Goal: Information Seeking & Learning: Get advice/opinions

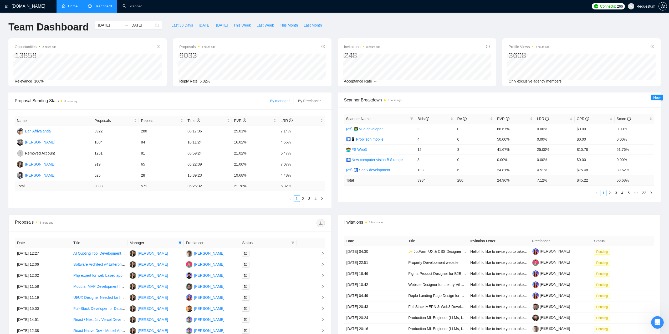
drag, startPoint x: 23, startPoint y: 7, endPoint x: 66, endPoint y: 0, distance: 43.6
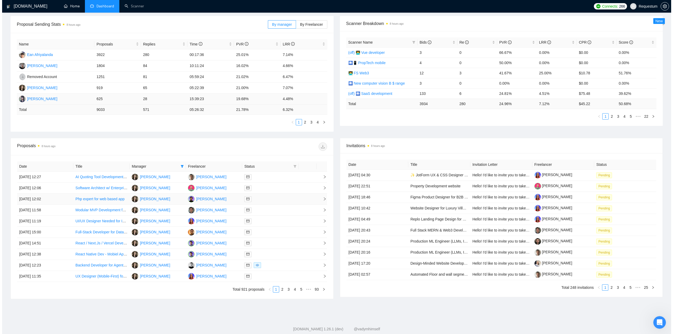
scroll to position [88, 0]
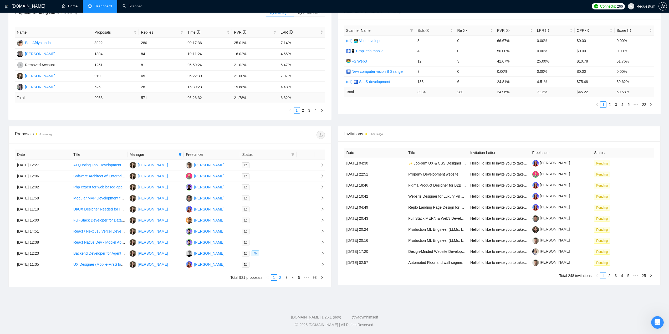
click at [279, 278] on link "2" at bounding box center [281, 278] width 6 height 6
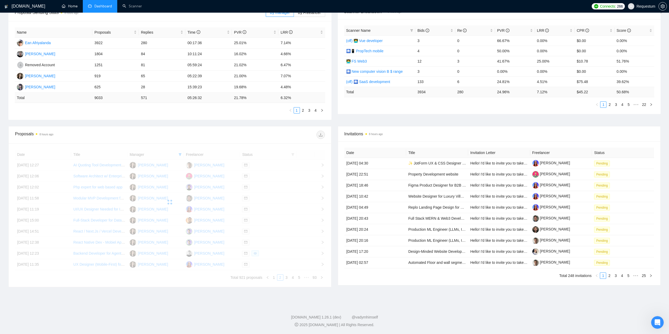
click at [275, 279] on div "Date Title Manager Freelancer Status [DATE] 12:27 AI Quoting Tool Development f…" at bounding box center [170, 215] width 310 height 131
click at [275, 278] on div "Date Title Manager Freelancer Status [DATE] 12:27 AI Quoting Tool Development f…" at bounding box center [170, 215] width 310 height 131
click at [269, 288] on div "Proposals 8 hours ago Date Title Manager Freelancer Status [DATE] 12:27 AI Quot…" at bounding box center [334, 210] width 659 height 168
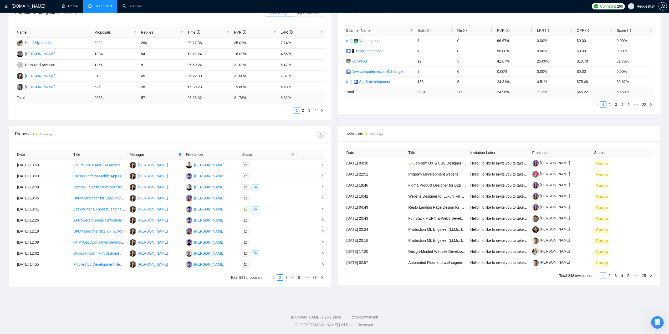
click at [274, 279] on link "1" at bounding box center [274, 278] width 6 height 6
click at [271, 252] on div at bounding box center [268, 254] width 52 height 6
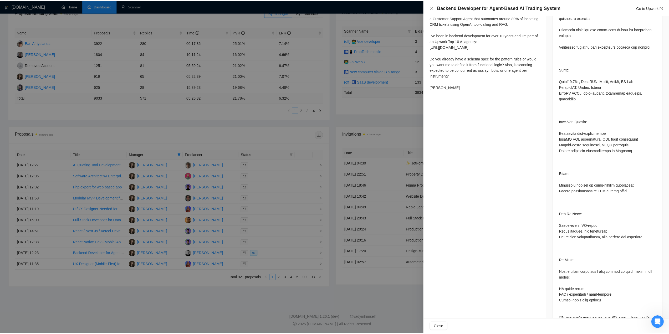
scroll to position [474, 0]
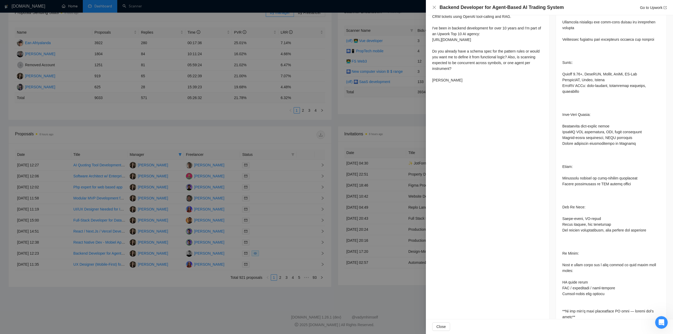
click at [248, 258] on div at bounding box center [336, 167] width 673 height 334
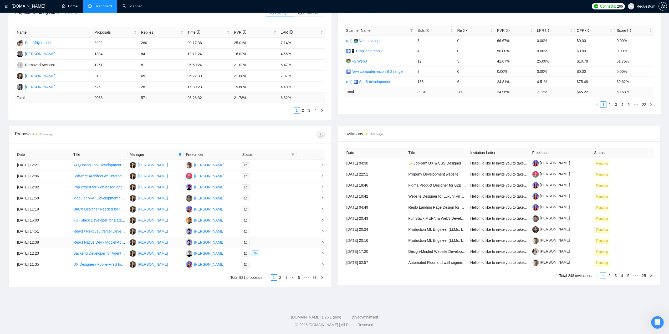
click at [272, 240] on div at bounding box center [268, 243] width 52 height 6
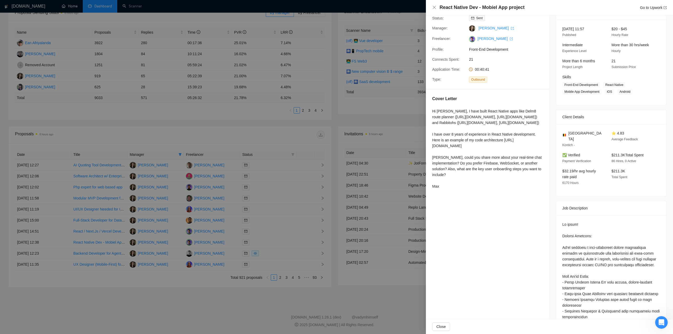
scroll to position [13, 0]
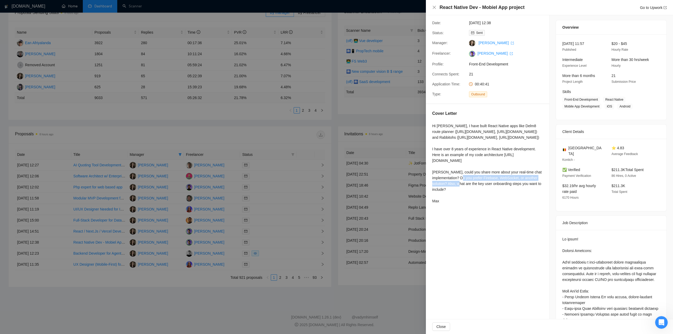
drag, startPoint x: 431, startPoint y: 178, endPoint x: 538, endPoint y: 180, distance: 107.4
click at [538, 180] on div "Cover Letter Hi [PERSON_NAME], I have built React Native apps like Delm8 route …" at bounding box center [487, 158] width 123 height 108
copy div "I have over 8 years of experience in React Native development."
click at [469, 195] on div "Hi [PERSON_NAME], I have built React Native apps like Delm8 route planner ([URL…" at bounding box center [487, 163] width 111 height 81
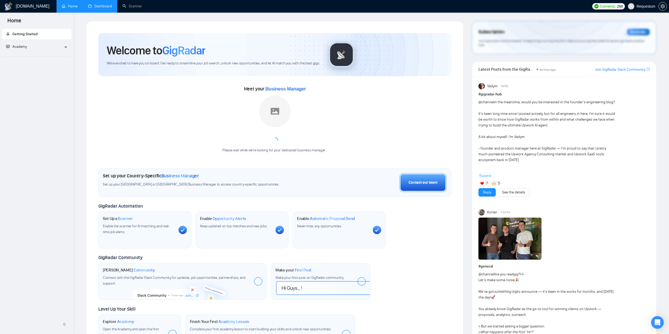
click at [104, 8] on link "Dashboard" at bounding box center [100, 6] width 24 height 4
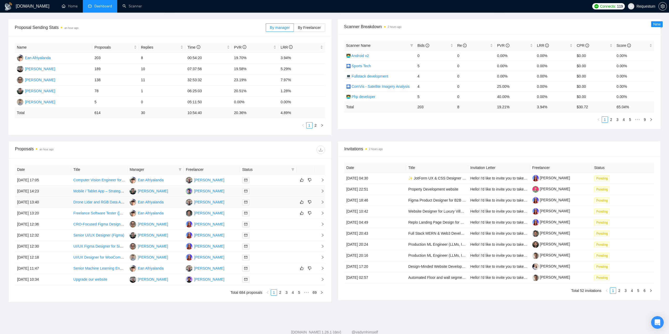
scroll to position [88, 0]
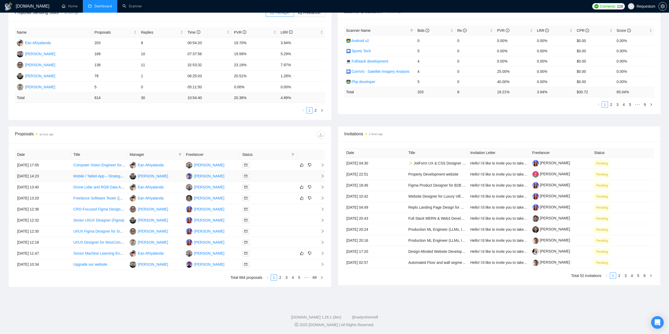
click at [287, 179] on div at bounding box center [268, 176] width 52 height 6
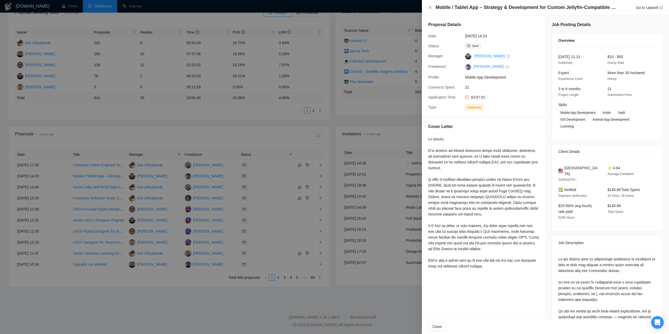
click at [265, 199] on div at bounding box center [334, 167] width 669 height 334
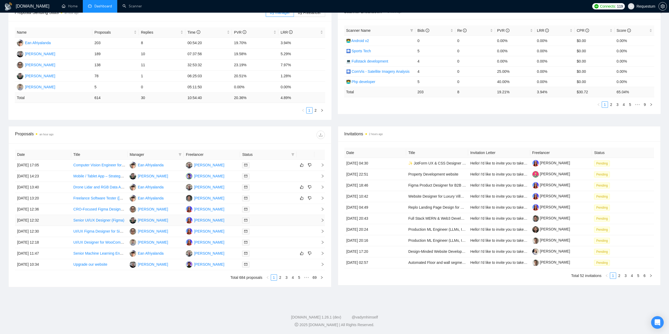
click at [266, 218] on div at bounding box center [268, 221] width 52 height 6
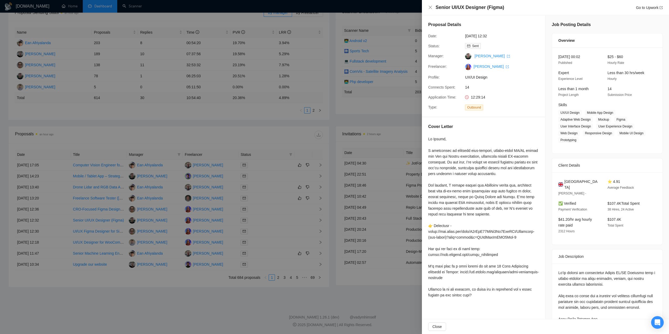
click at [181, 276] on div at bounding box center [334, 167] width 669 height 334
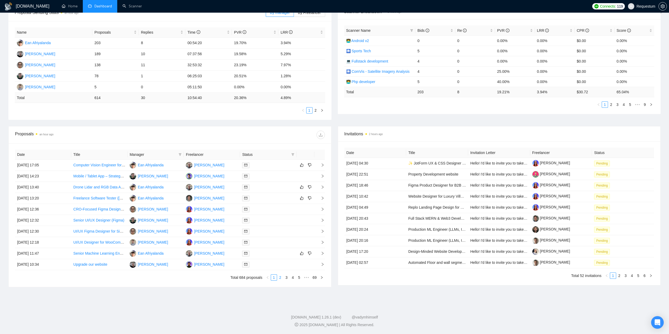
click at [281, 278] on link "2" at bounding box center [281, 278] width 6 height 6
click at [285, 278] on link "3" at bounding box center [287, 278] width 6 height 6
click at [271, 221] on div at bounding box center [268, 221] width 52 height 6
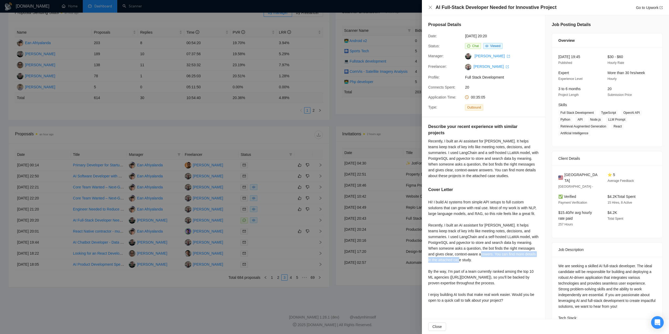
drag, startPoint x: 468, startPoint y: 254, endPoint x: 471, endPoint y: 259, distance: 5.7
click at [471, 259] on div "Hi! I build AI systems from simple API setups to full custom solutions that can…" at bounding box center [484, 251] width 111 height 104
copy div "You can find more details in the attached case study."
click at [321, 290] on div at bounding box center [334, 167] width 669 height 334
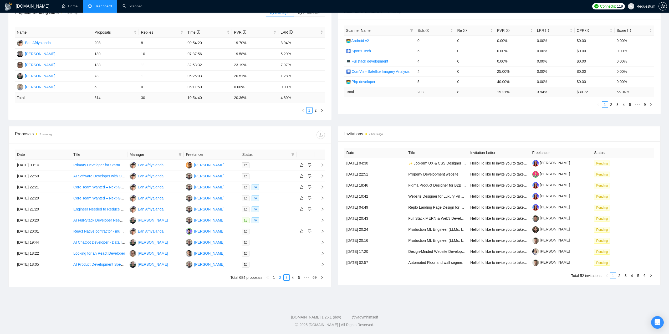
click at [281, 279] on link "2" at bounding box center [281, 278] width 6 height 6
click at [288, 278] on link "3" at bounding box center [287, 278] width 6 height 6
click at [293, 277] on link "4" at bounding box center [293, 278] width 6 height 6
click at [269, 165] on div at bounding box center [268, 165] width 52 height 6
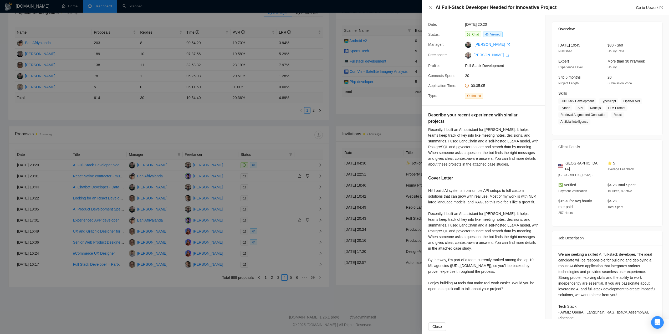
scroll to position [52, 0]
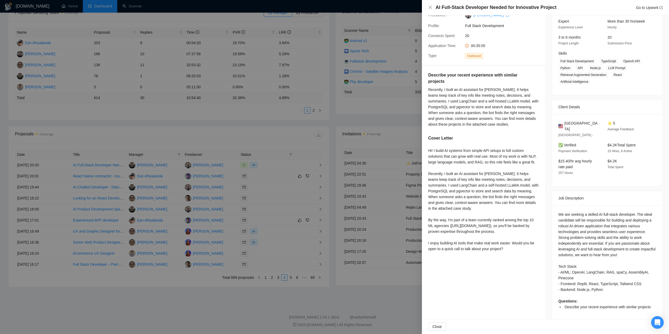
click at [245, 188] on div at bounding box center [334, 167] width 669 height 334
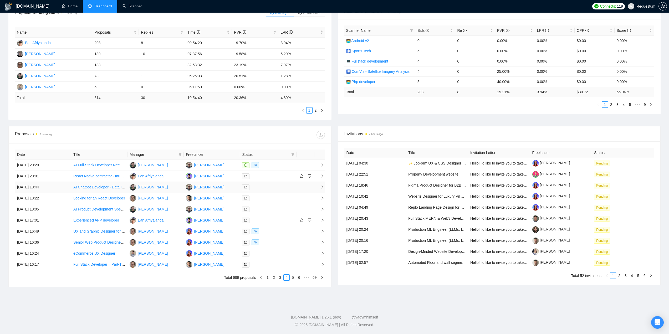
click at [262, 186] on div at bounding box center [268, 187] width 52 height 6
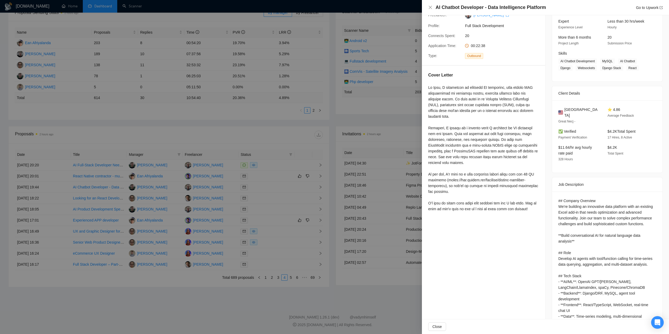
click at [264, 187] on div at bounding box center [334, 167] width 669 height 334
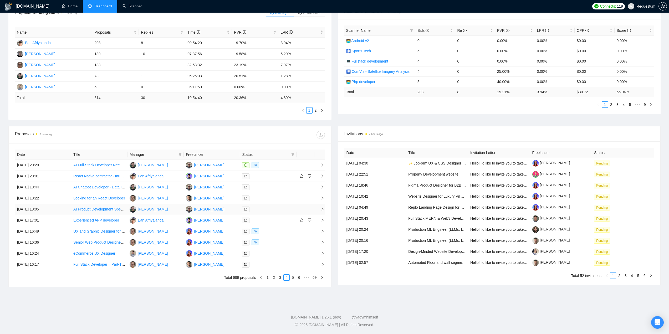
click at [266, 210] on div at bounding box center [268, 210] width 52 height 6
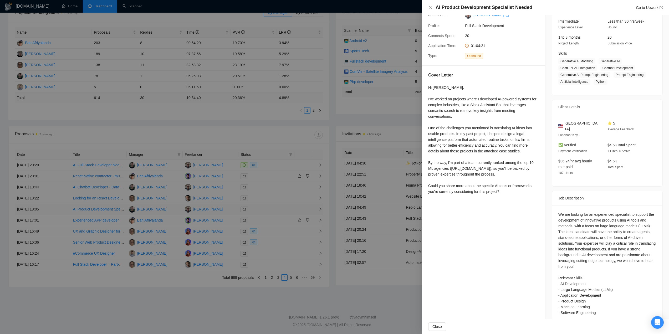
click at [266, 210] on div at bounding box center [334, 167] width 669 height 334
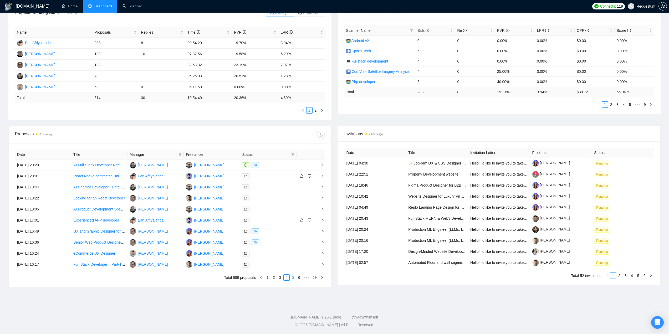
click at [294, 279] on link "5" at bounding box center [293, 278] width 6 height 6
click at [286, 164] on div at bounding box center [268, 165] width 52 height 6
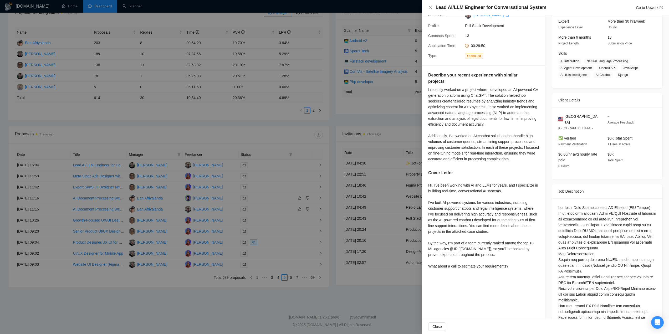
drag, startPoint x: 514, startPoint y: 272, endPoint x: 426, endPoint y: 270, distance: 88.1
click at [426, 270] on div "Describe your recent experience with similar projects I recently worked on a pr…" at bounding box center [483, 172] width 123 height 212
copy div "What about a call to estimate your requirements?"
